Goal: Task Accomplishment & Management: Use online tool/utility

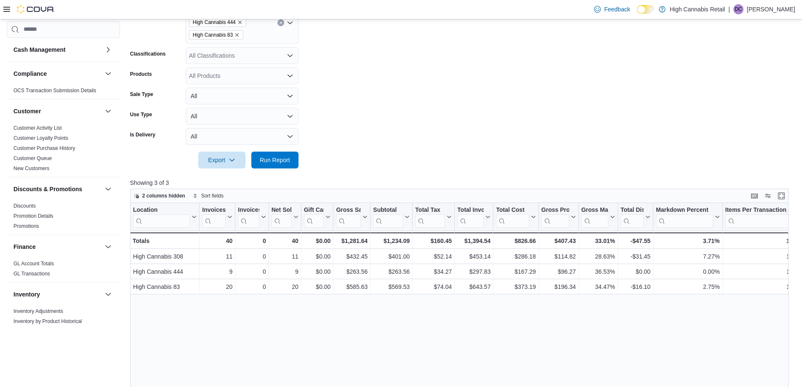
scroll to position [414, 0]
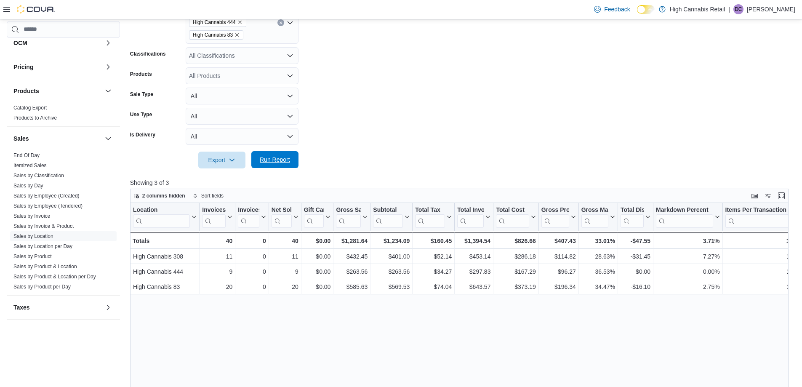
click at [287, 161] on span "Run Report" at bounding box center [275, 159] width 30 height 8
click at [503, 117] on form "Date Range [DATE] Locations High Cannabis 308 High Cannabis 444 High Cannabis 8…" at bounding box center [462, 69] width 665 height 197
click at [287, 158] on span "Run Report" at bounding box center [275, 159] width 30 height 8
click at [456, 121] on form "Date Range [DATE] Locations High Cannabis 308 High Cannabis 444 High Cannabis 8…" at bounding box center [462, 69] width 665 height 197
click at [290, 152] on span "Run Report" at bounding box center [274, 159] width 37 height 17
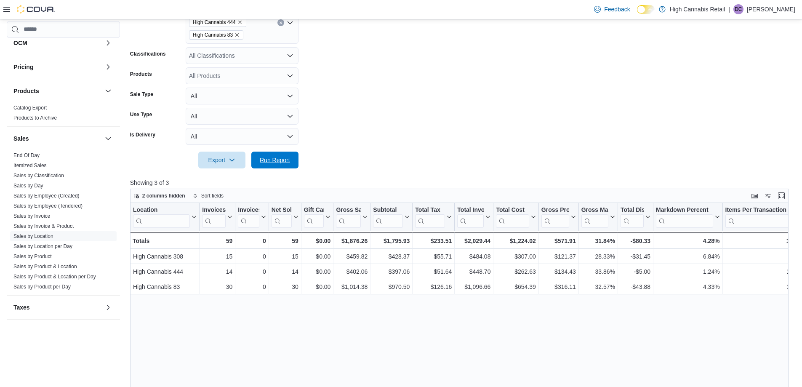
click at [287, 164] on span "Run Report" at bounding box center [275, 160] width 30 height 8
click at [406, 159] on form "Date Range [DATE] Locations High Cannabis 308 High Cannabis 444 High Cannabis 8…" at bounding box center [462, 69] width 665 height 197
click at [406, 158] on form "Date Range [DATE] Locations High Cannabis 308 High Cannabis 444 High Cannabis 8…" at bounding box center [462, 69] width 665 height 197
click at [278, 163] on span "Run Report" at bounding box center [275, 159] width 30 height 8
click at [374, 168] on div at bounding box center [462, 173] width 665 height 10
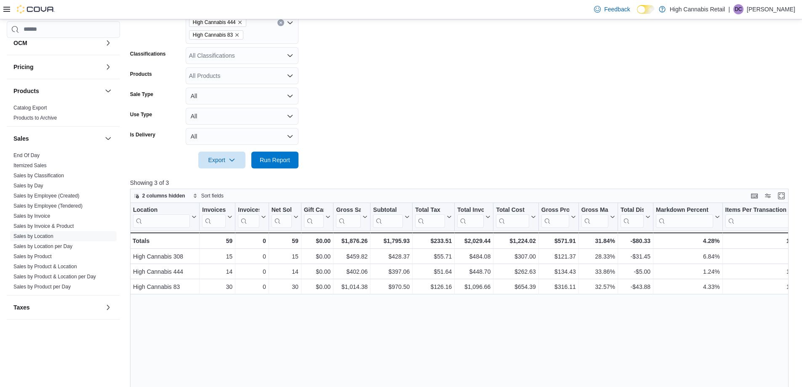
click at [374, 168] on div at bounding box center [462, 173] width 665 height 10
click at [272, 161] on span "Run Report" at bounding box center [275, 159] width 30 height 8
click at [275, 161] on span "Run Report" at bounding box center [275, 159] width 30 height 8
click at [413, 151] on div at bounding box center [462, 148] width 665 height 7
click at [286, 161] on span "Run Report" at bounding box center [275, 159] width 30 height 8
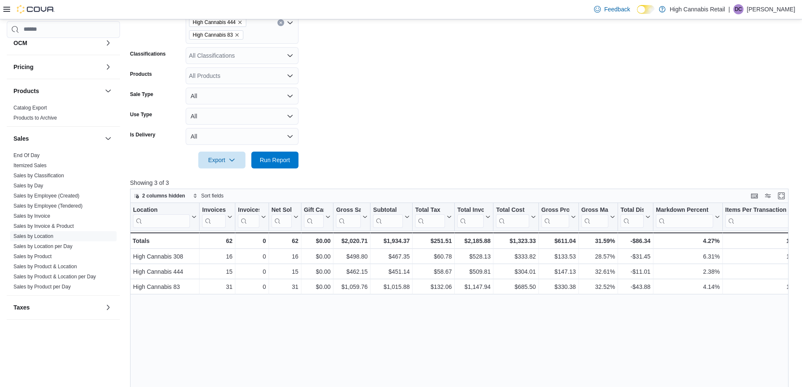
click at [442, 130] on form "Date Range [DATE] Locations High Cannabis 308 High Cannabis 444 High Cannabis 8…" at bounding box center [462, 69] width 665 height 197
click at [366, 168] on div at bounding box center [462, 173] width 665 height 10
click at [271, 162] on span "Run Report" at bounding box center [275, 159] width 30 height 8
click at [289, 163] on span "Run Report" at bounding box center [275, 159] width 30 height 8
click at [378, 143] on form "Date Range [DATE] Locations High Cannabis 308 High Cannabis 444 High Cannabis 8…" at bounding box center [462, 69] width 665 height 197
